Goal: Task Accomplishment & Management: Use online tool/utility

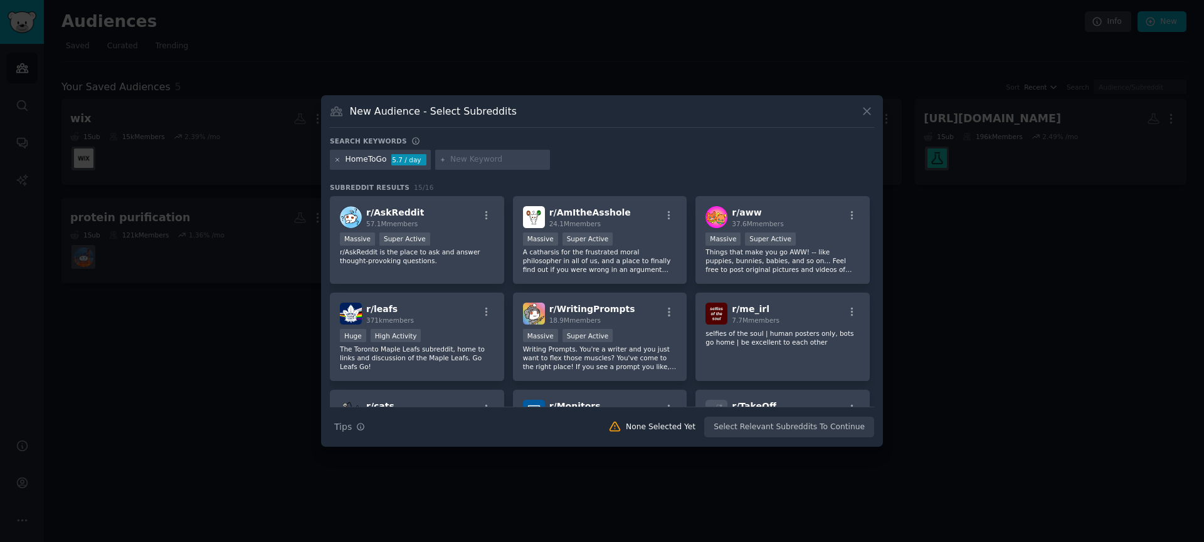
click at [334, 162] on icon at bounding box center [337, 160] width 7 height 7
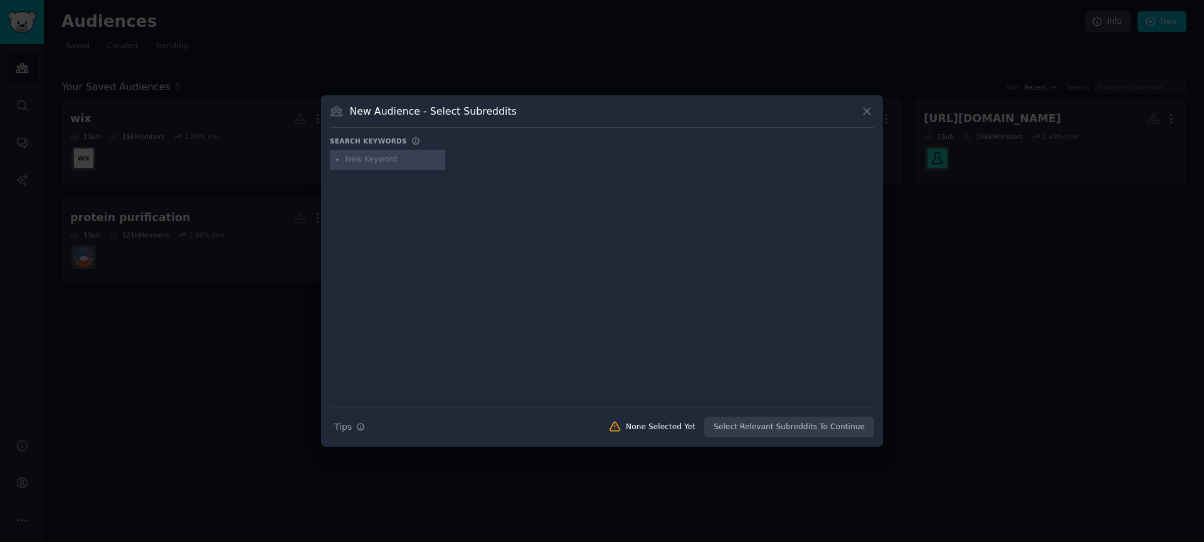
click at [379, 165] on input "text" at bounding box center [392, 159] width 95 height 11
paste input "Miro"
type input "Miro"
click at [796, 429] on div "Search Tips Tips None Selected Yet Select Relevant Subreddits To Continue" at bounding box center [602, 422] width 544 height 31
click at [870, 108] on icon at bounding box center [866, 111] width 13 height 13
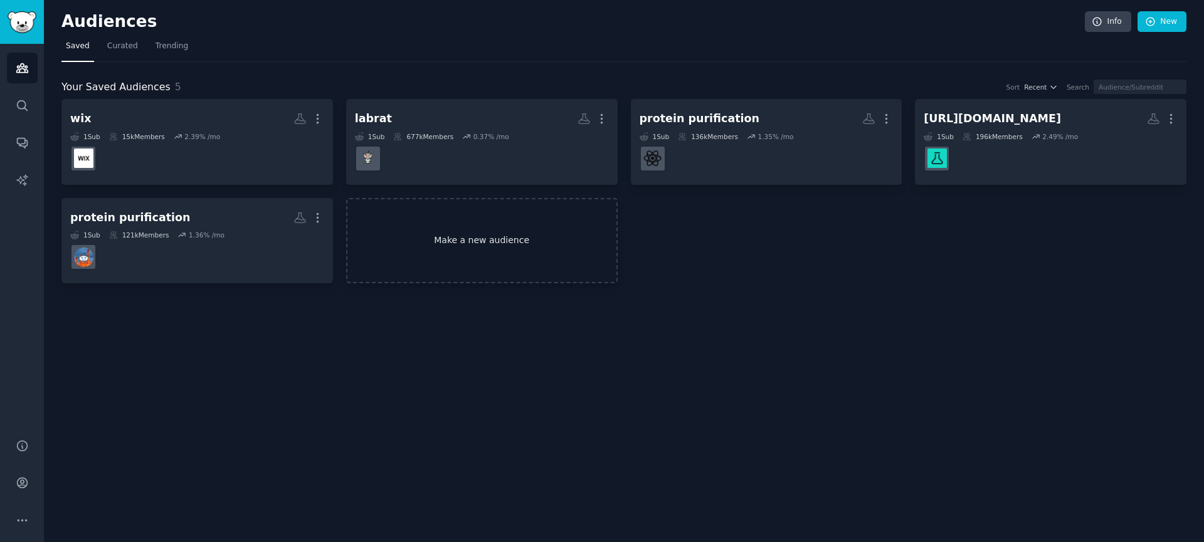
click at [495, 230] on link "Make a new audience" at bounding box center [481, 241] width 271 height 86
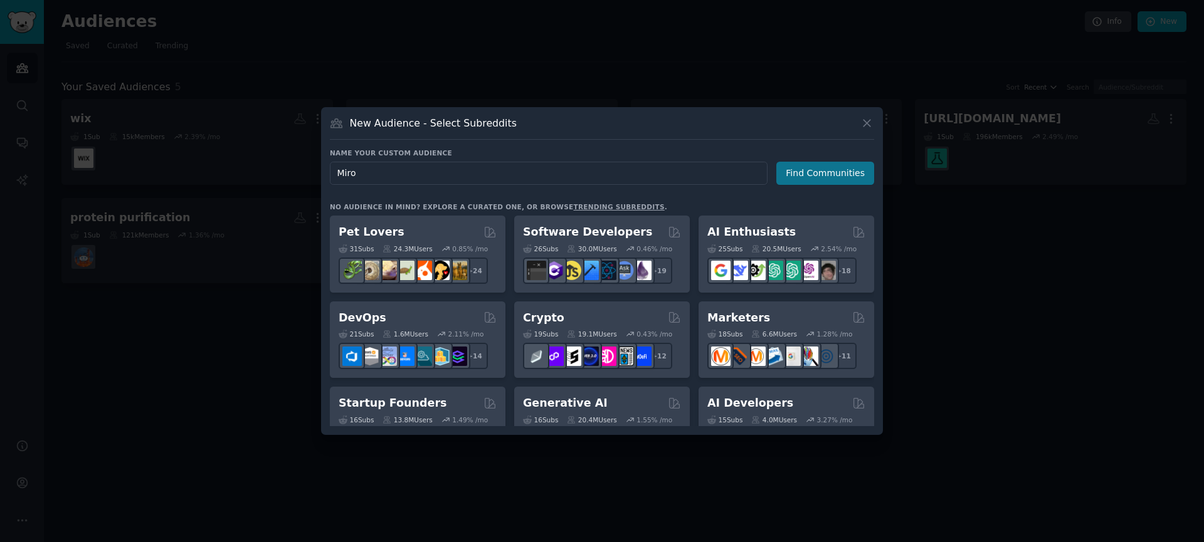
type input "Miro"
click at [823, 179] on button "Find Communities" at bounding box center [825, 173] width 98 height 23
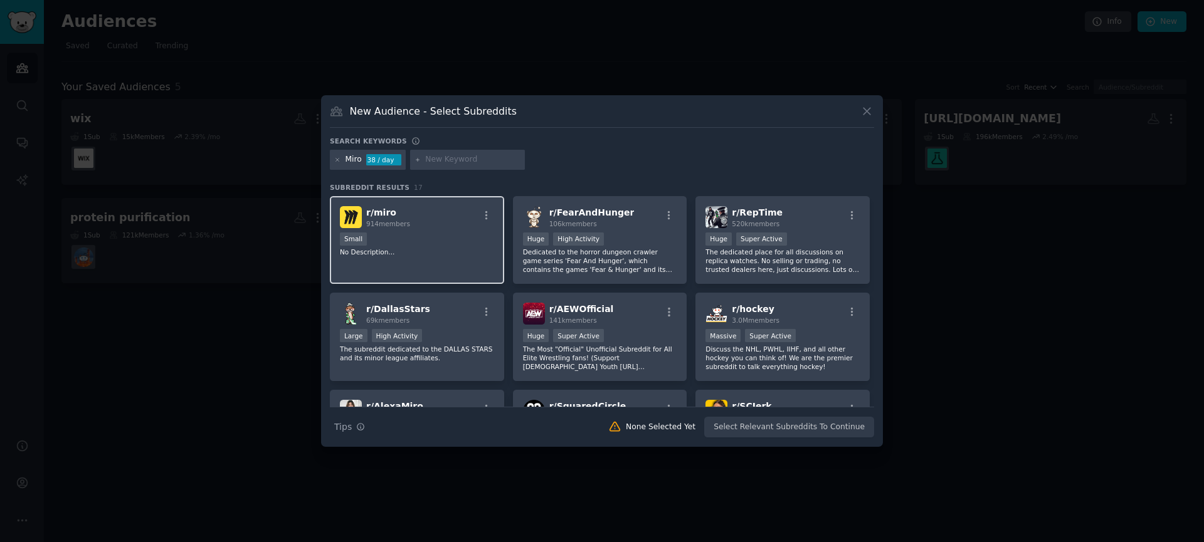
click at [389, 222] on span "914 members" at bounding box center [388, 224] width 44 height 8
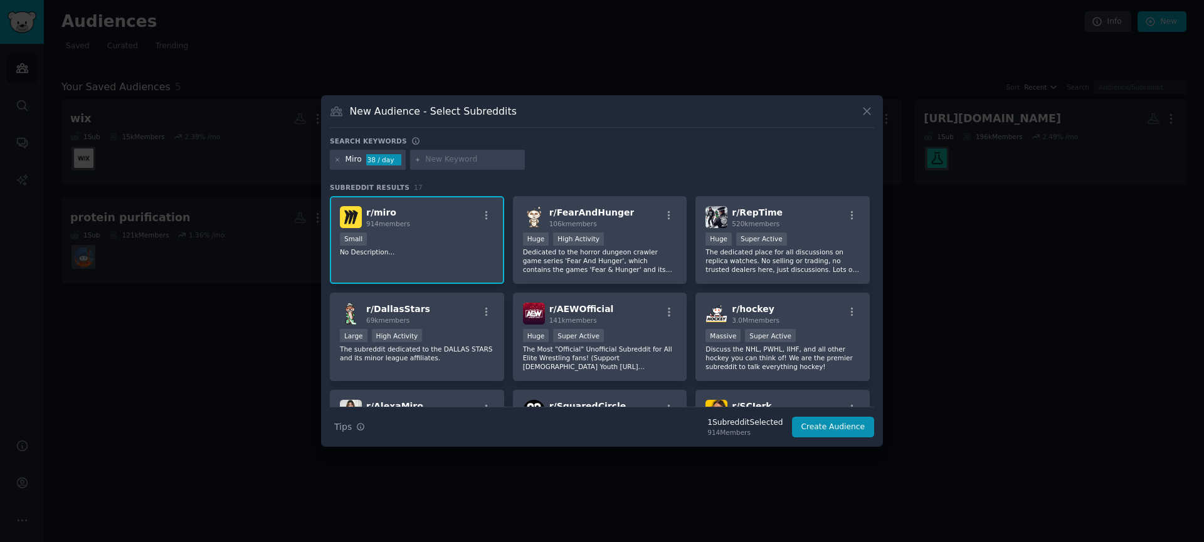
click at [377, 211] on span "r/ miro" at bounding box center [381, 213] width 30 height 10
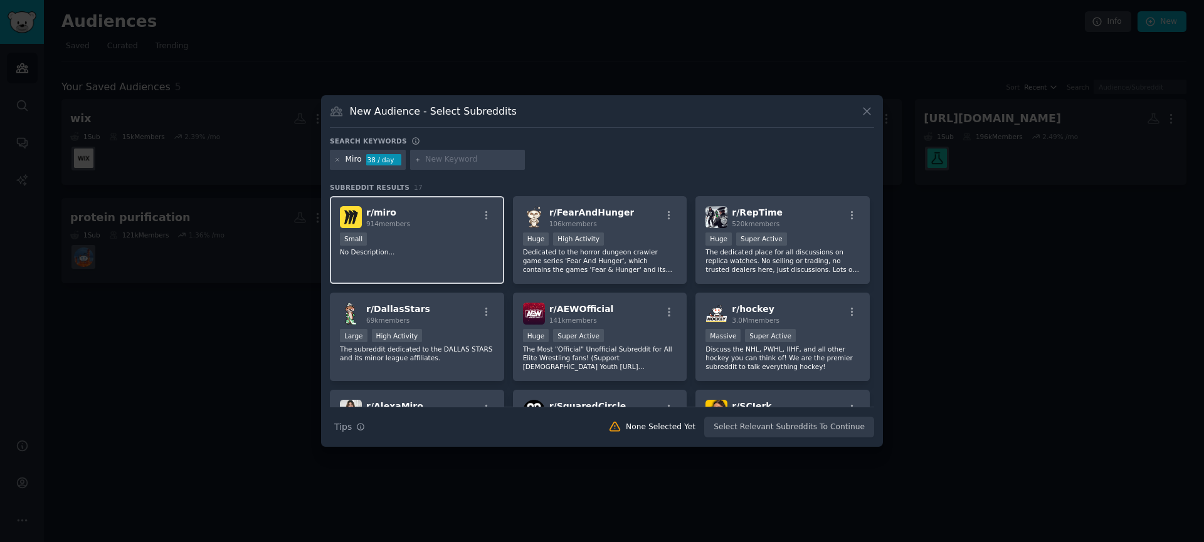
click at [387, 248] on p "No Description..." at bounding box center [417, 252] width 154 height 9
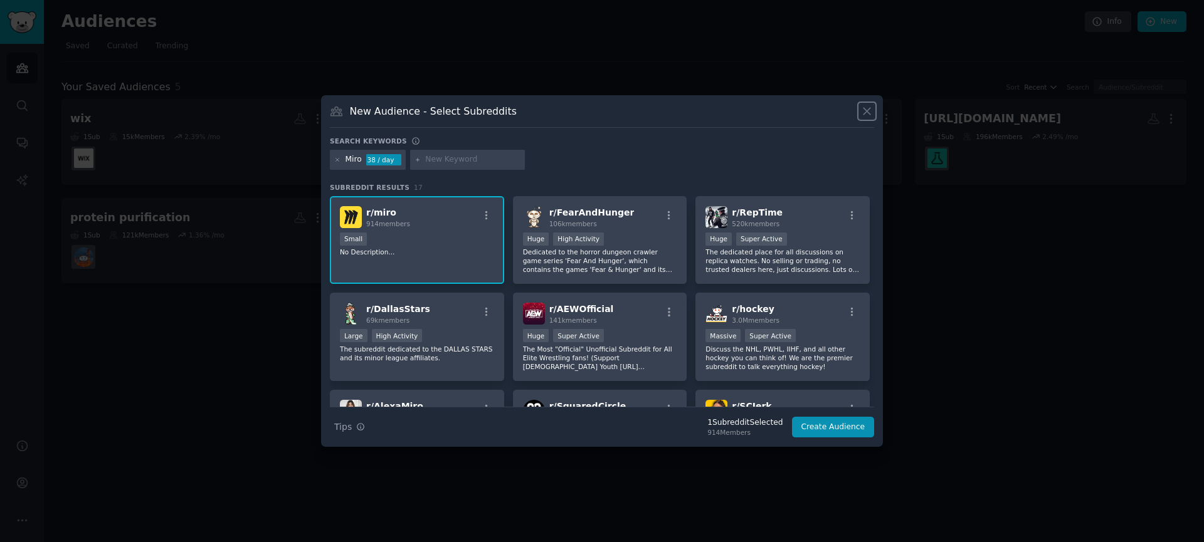
click at [865, 112] on icon at bounding box center [866, 111] width 7 height 7
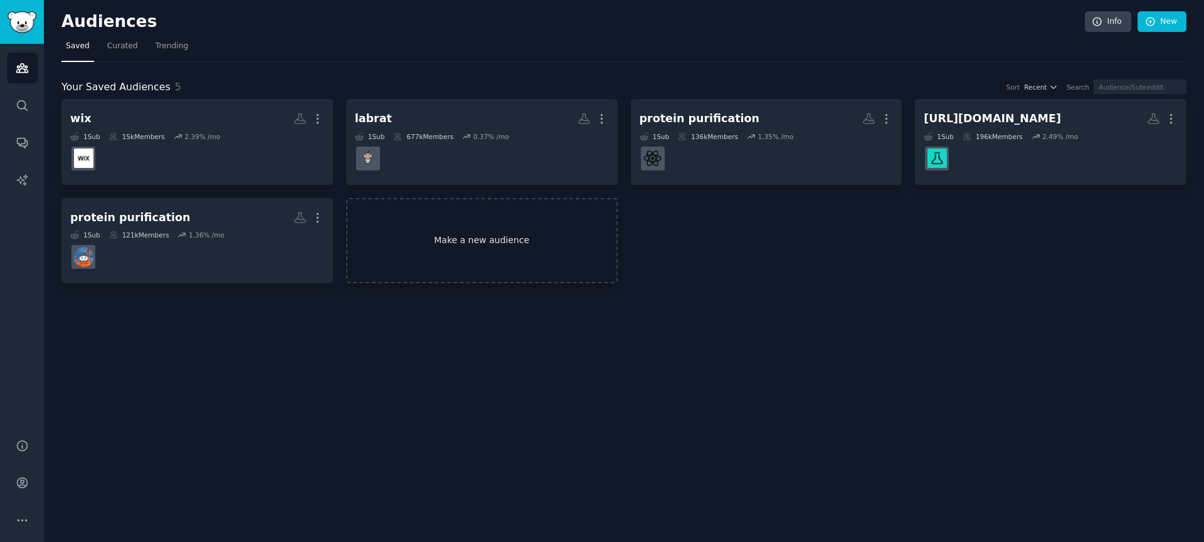
click at [510, 260] on link "Make a new audience" at bounding box center [481, 241] width 271 height 86
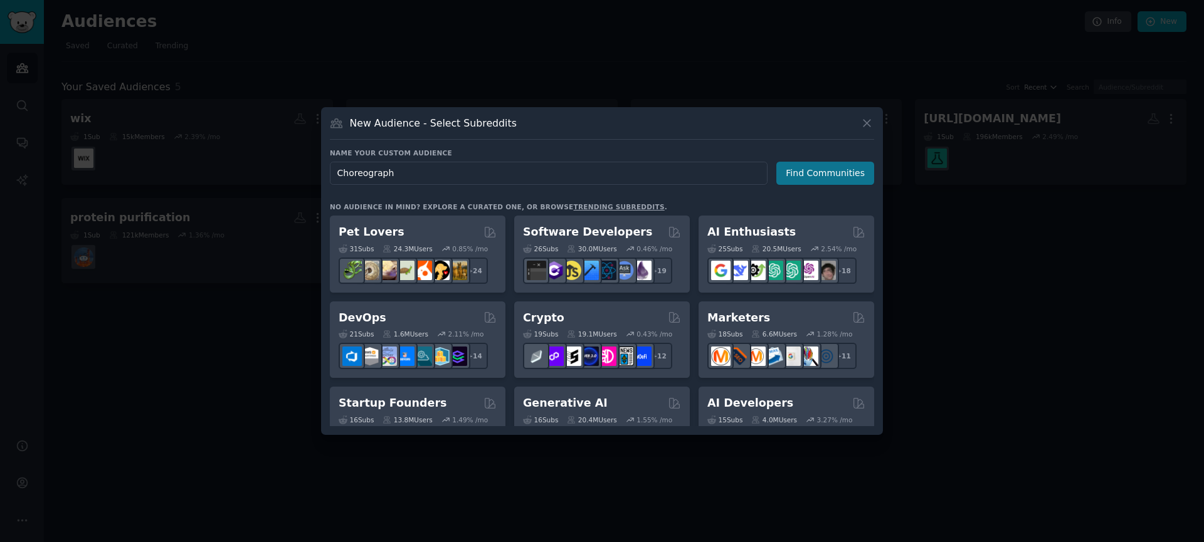
type input "Choreograph"
click at [833, 178] on button "Find Communities" at bounding box center [825, 173] width 98 height 23
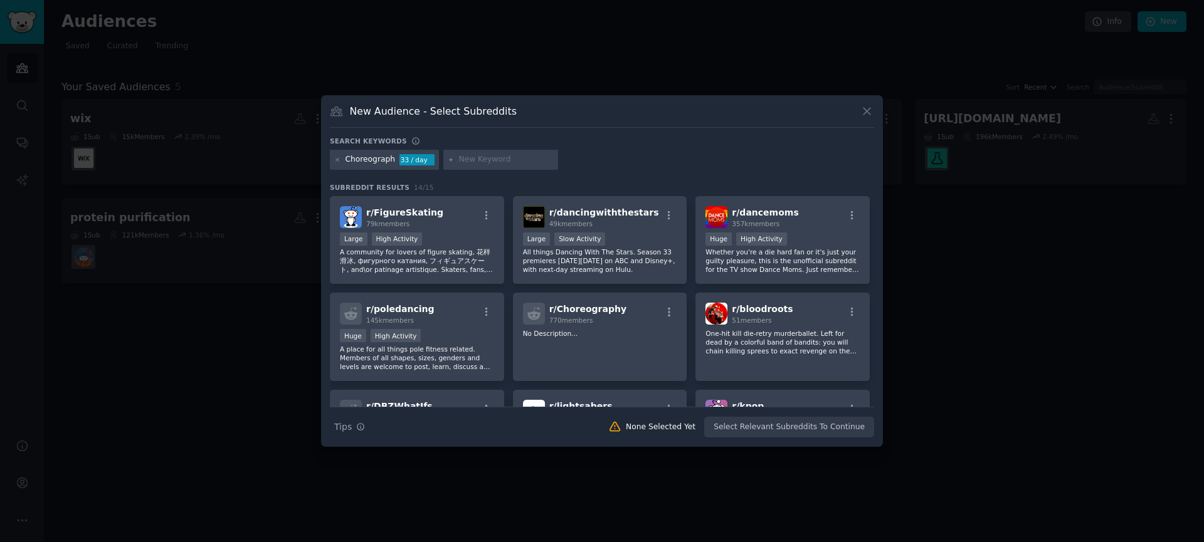
click at [612, 150] on div "Choreograph 33 / day" at bounding box center [602, 162] width 544 height 24
